Goal: Find contact information: Find contact information

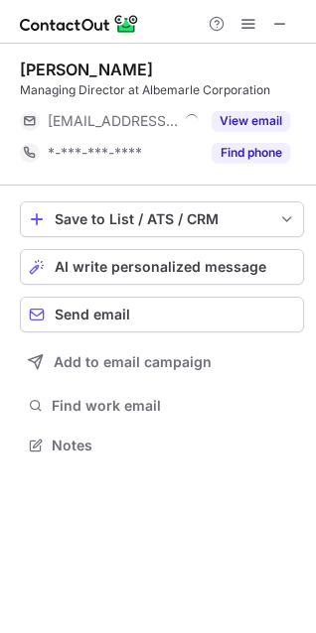
scroll to position [432, 316]
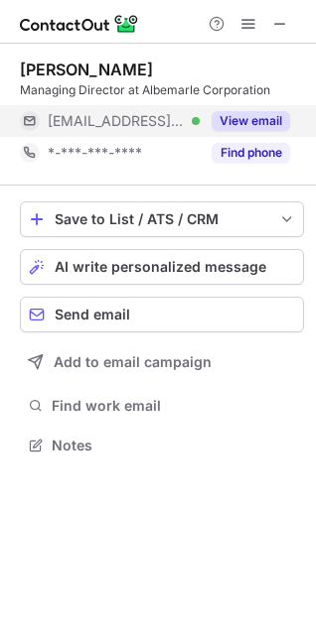
click at [249, 118] on button "View email" at bounding box center [250, 121] width 78 height 20
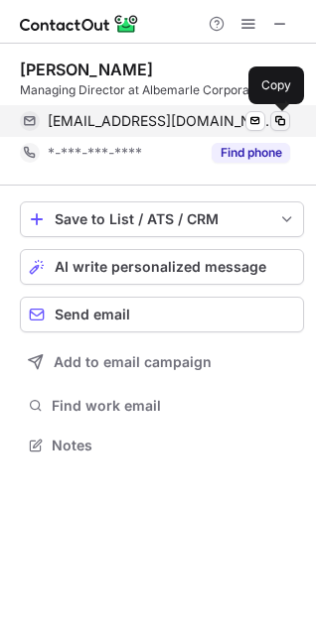
click at [280, 124] on span at bounding box center [280, 121] width 16 height 16
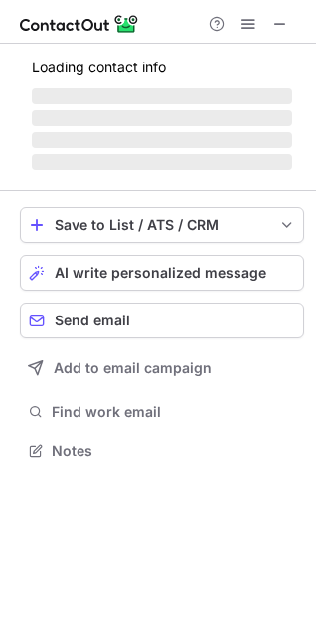
scroll to position [432, 316]
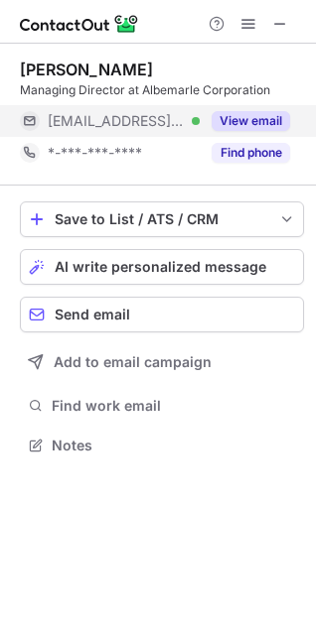
click at [261, 122] on button "View email" at bounding box center [250, 121] width 78 height 20
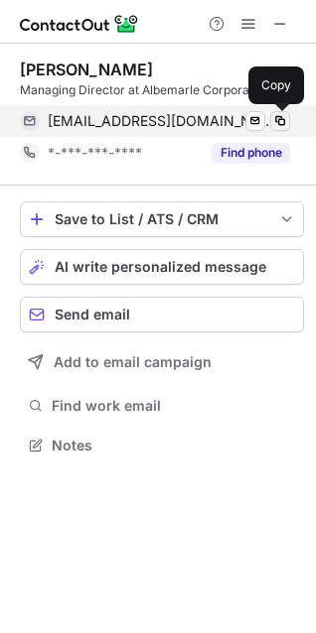
click at [278, 120] on span at bounding box center [280, 121] width 16 height 16
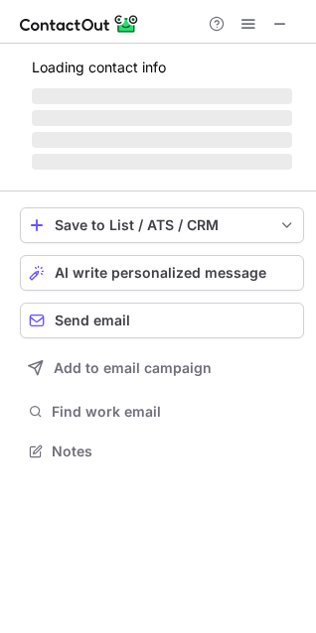
scroll to position [432, 316]
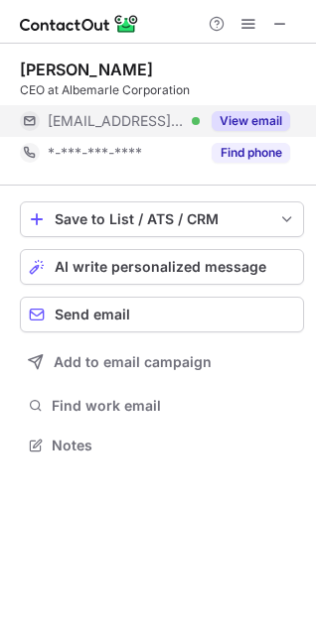
click at [251, 120] on button "View email" at bounding box center [250, 121] width 78 height 20
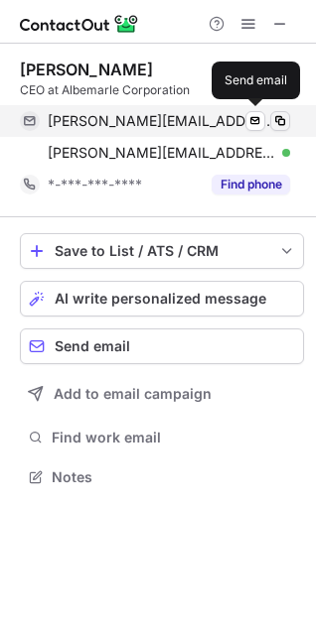
scroll to position [464, 316]
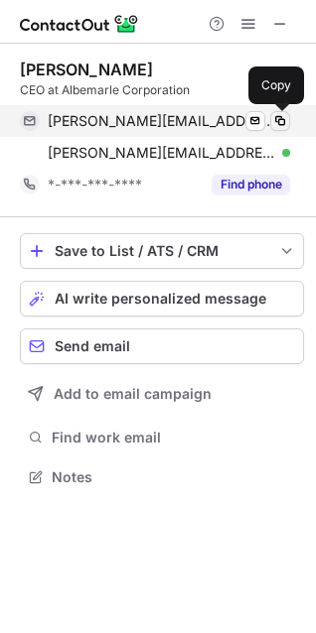
click at [276, 121] on span at bounding box center [280, 121] width 16 height 16
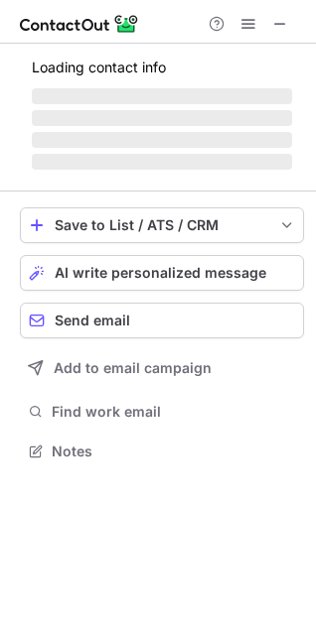
scroll to position [432, 316]
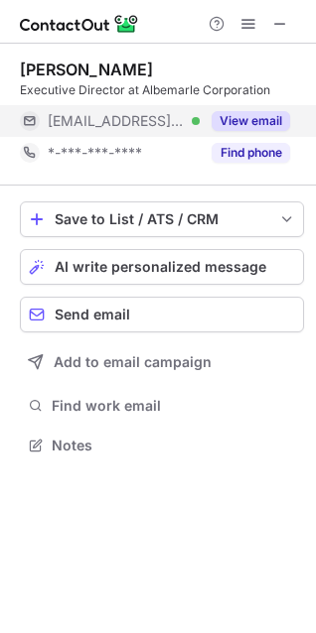
click at [255, 122] on button "View email" at bounding box center [250, 121] width 78 height 20
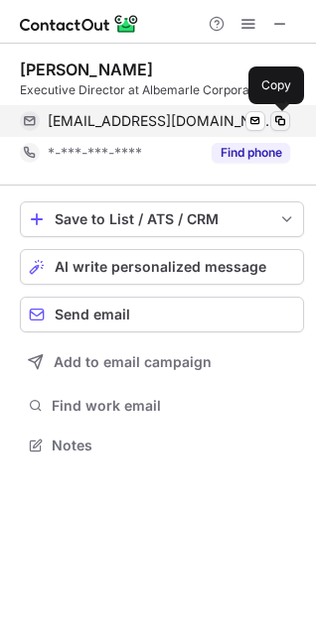
click at [277, 119] on span at bounding box center [280, 121] width 16 height 16
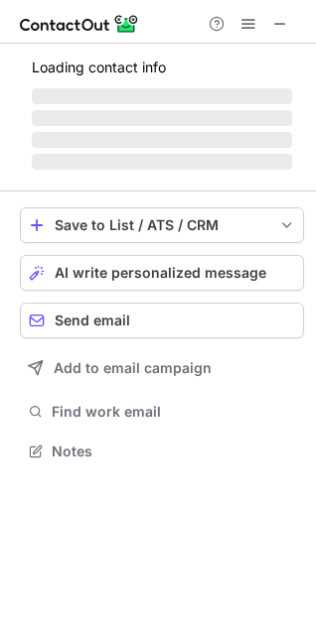
scroll to position [432, 316]
